Goal: Information Seeking & Learning: Learn about a topic

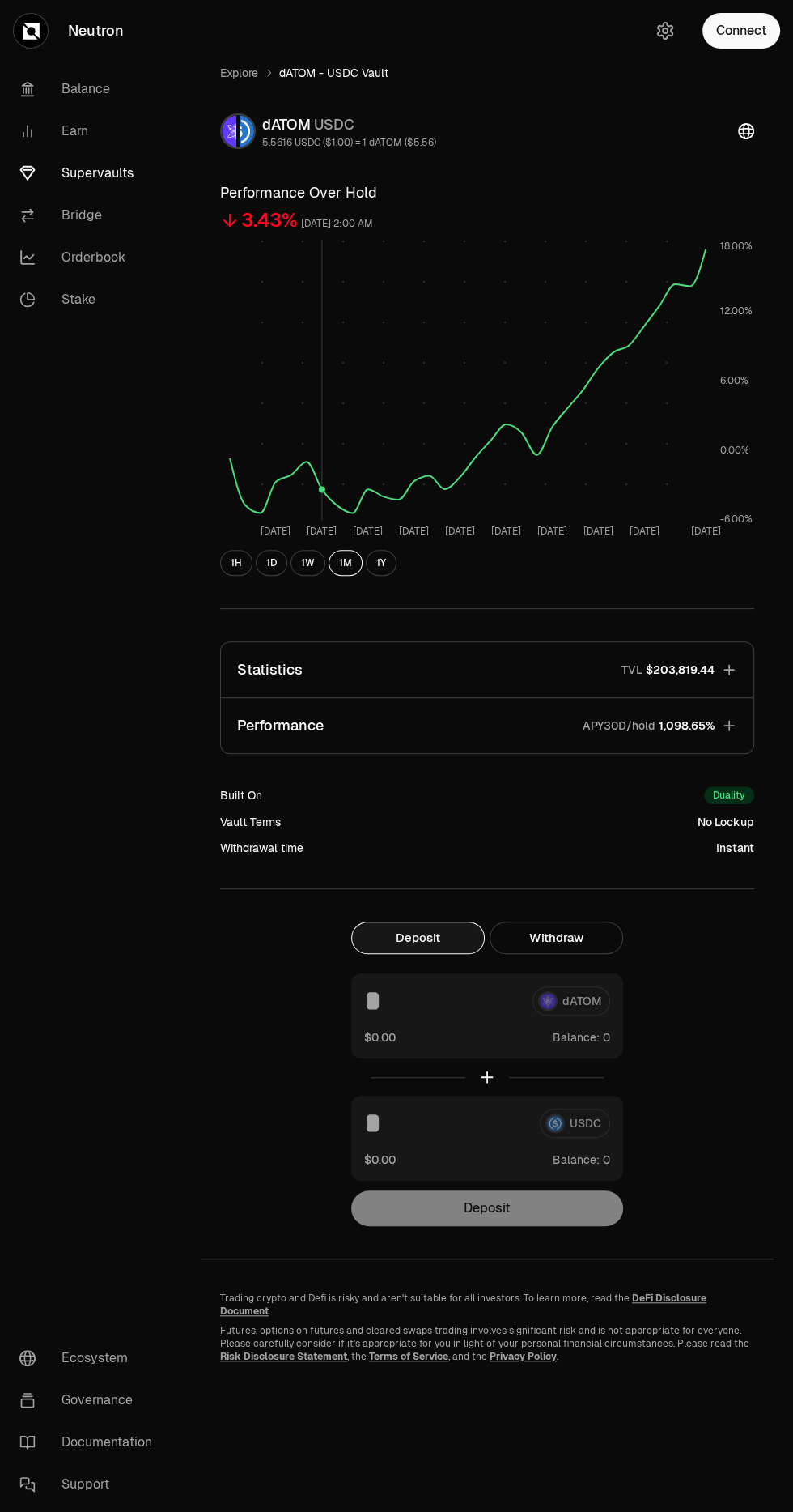
click at [729, 725] on icon "button" at bounding box center [729, 725] width 10 height 10
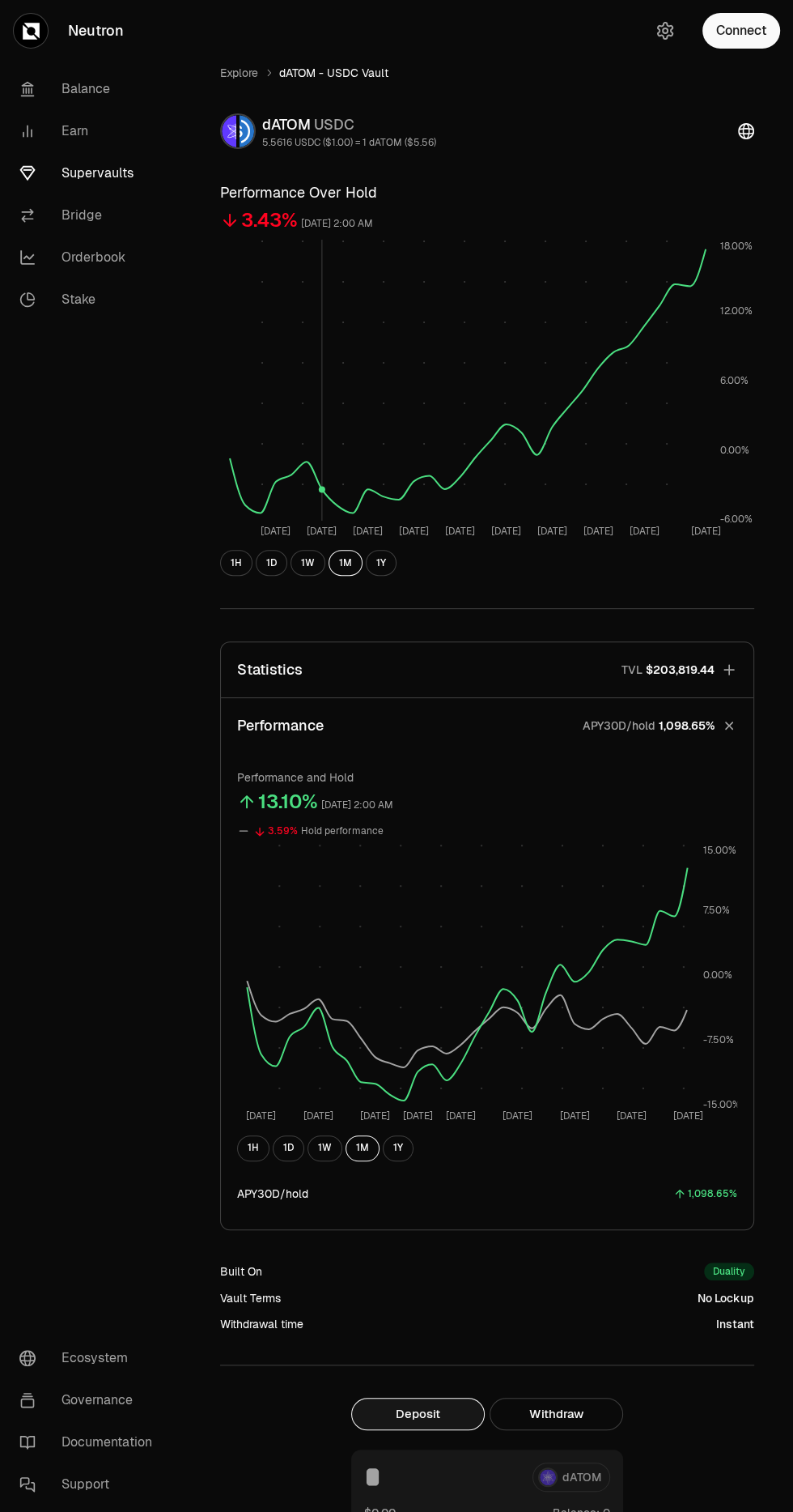
click at [297, 1138] on button "1D" at bounding box center [288, 1148] width 31 height 26
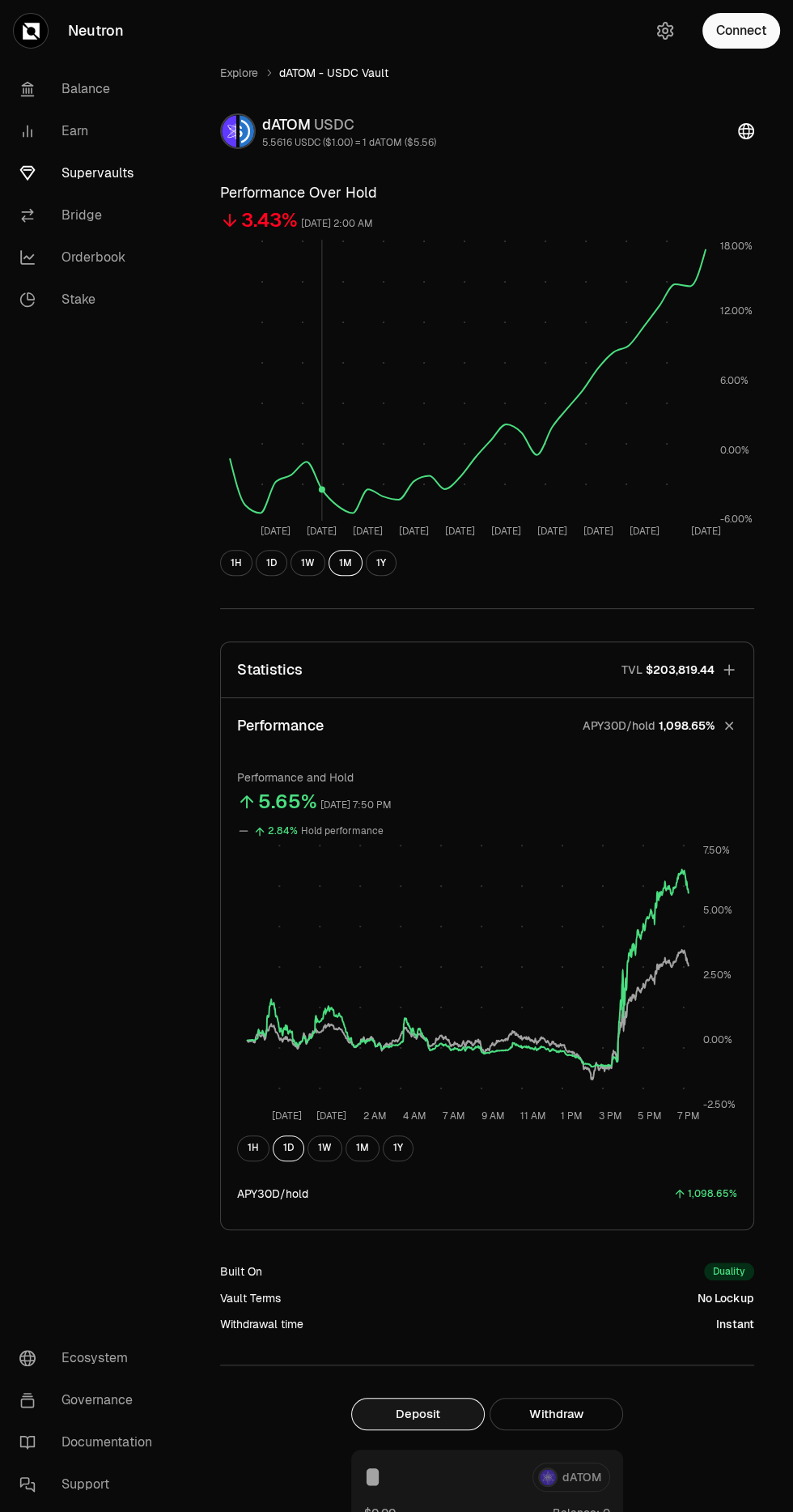
click at [261, 1156] on button "1H" at bounding box center [253, 1148] width 32 height 26
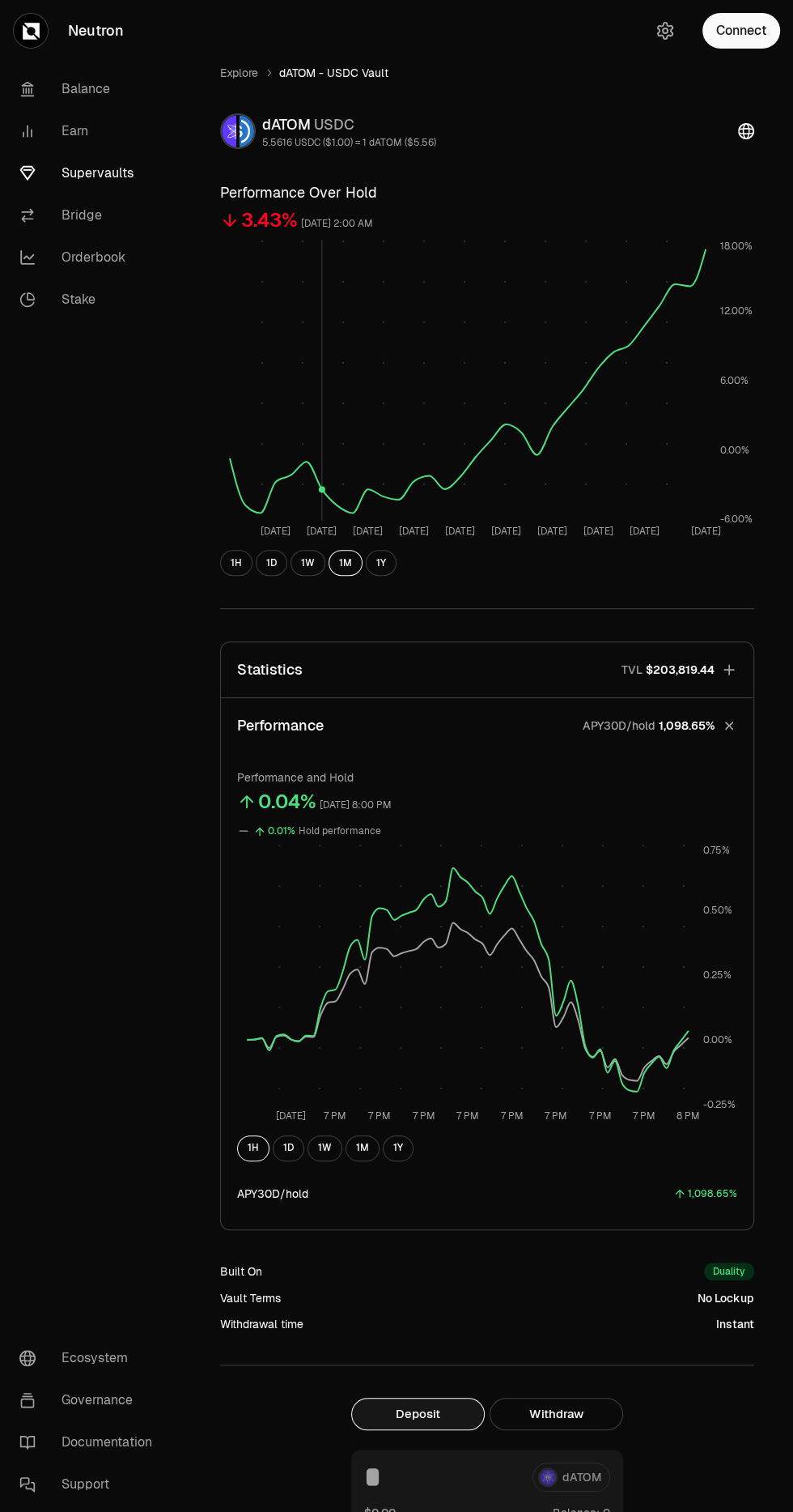
click at [285, 1142] on button "1D" at bounding box center [288, 1148] width 31 height 26
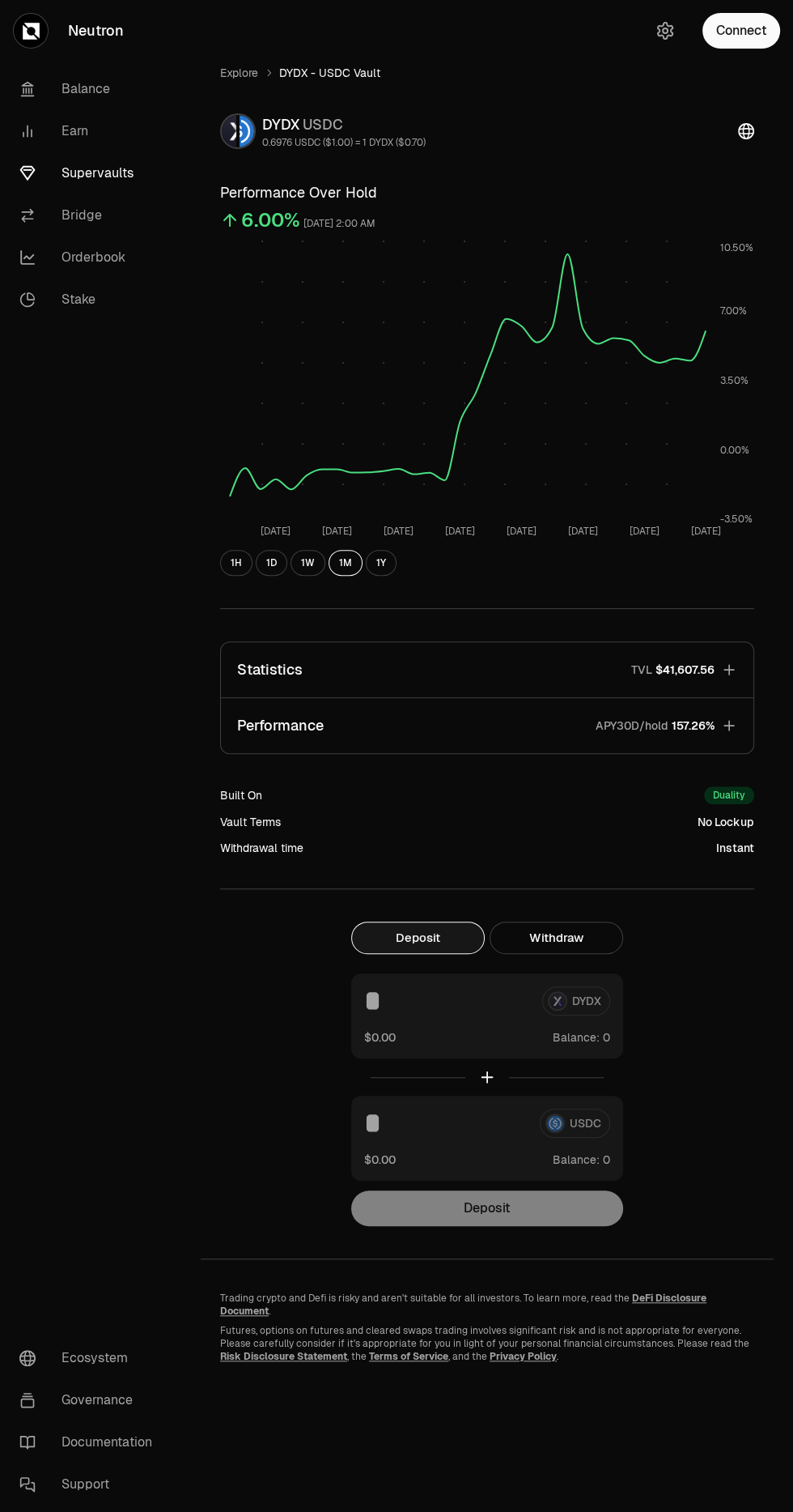
click at [93, 173] on link "Supervaults" at bounding box center [91, 173] width 169 height 42
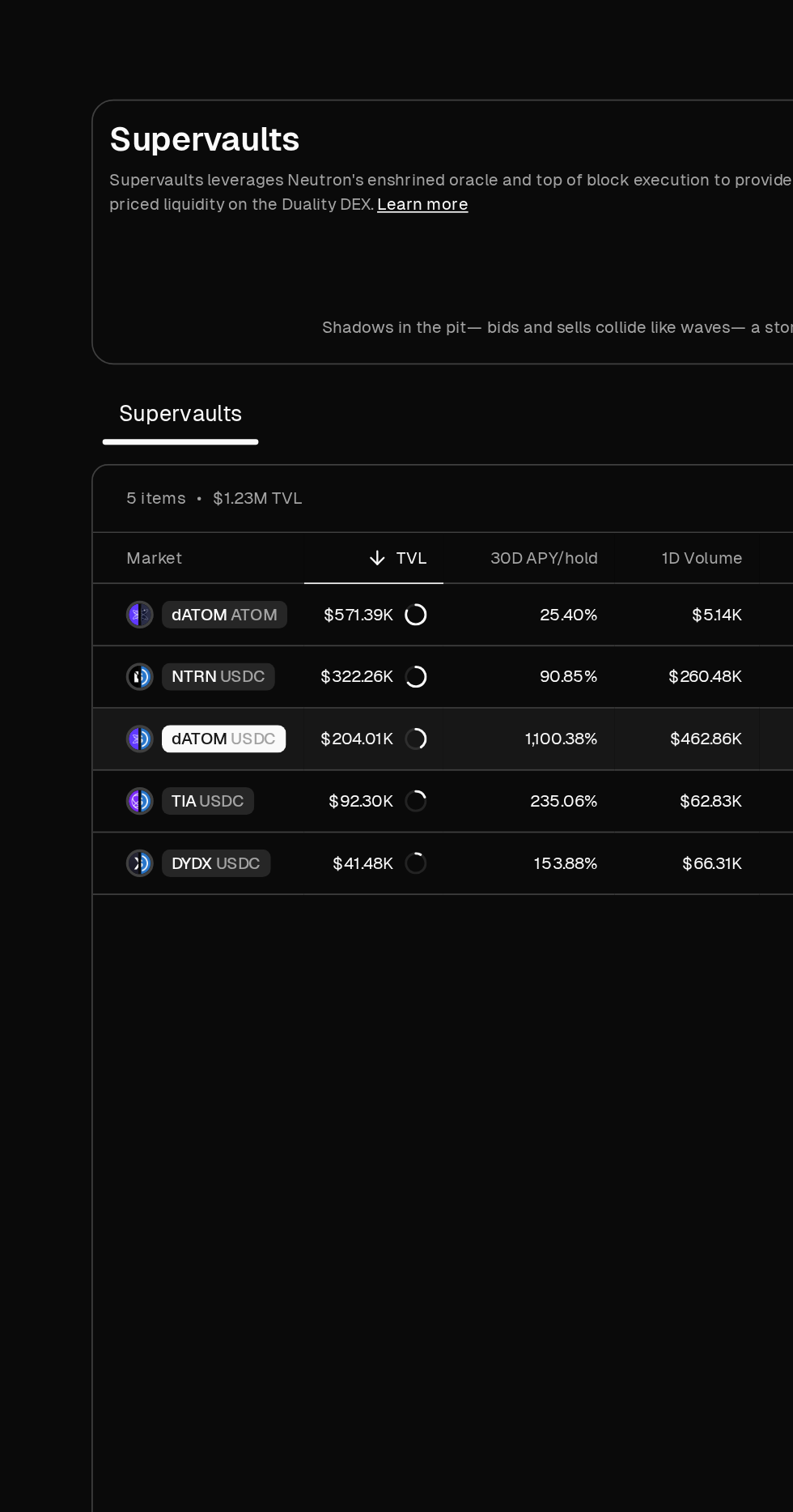
click at [270, 426] on div "dATOM USDC" at bounding box center [272, 433] width 73 height 16
